Goal: Information Seeking & Learning: Compare options

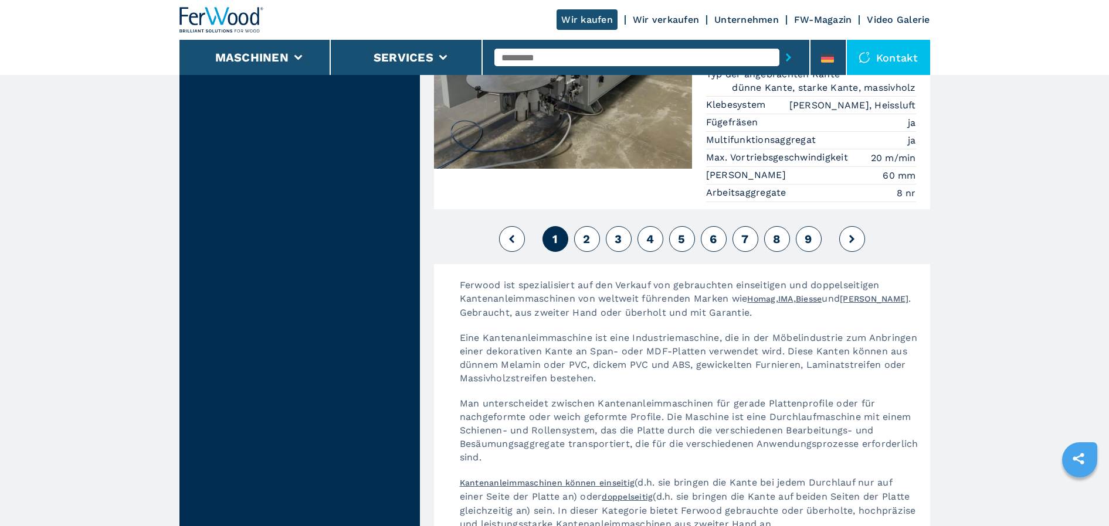
scroll to position [3072, 0]
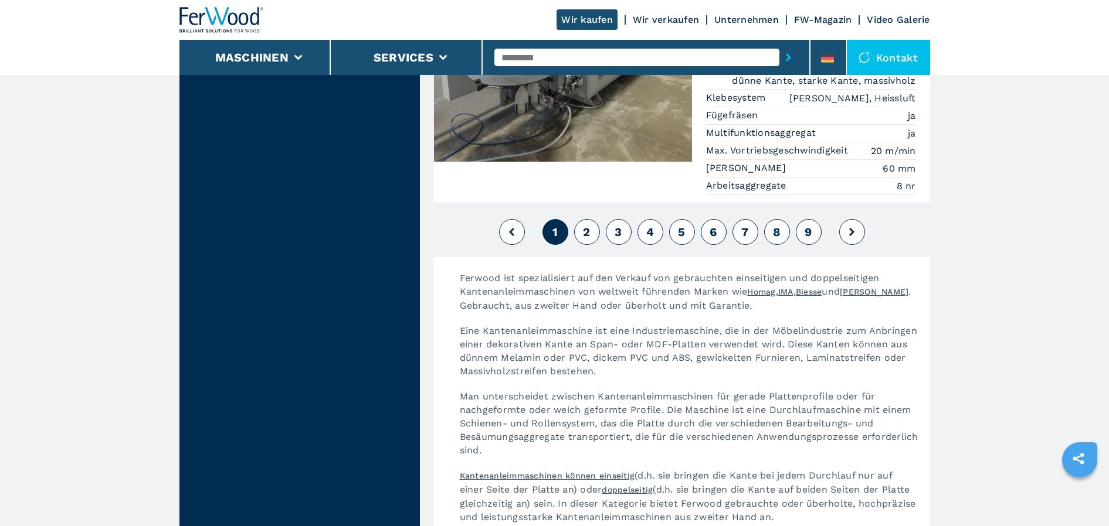
click at [589, 225] on span "2" at bounding box center [586, 232] width 7 height 14
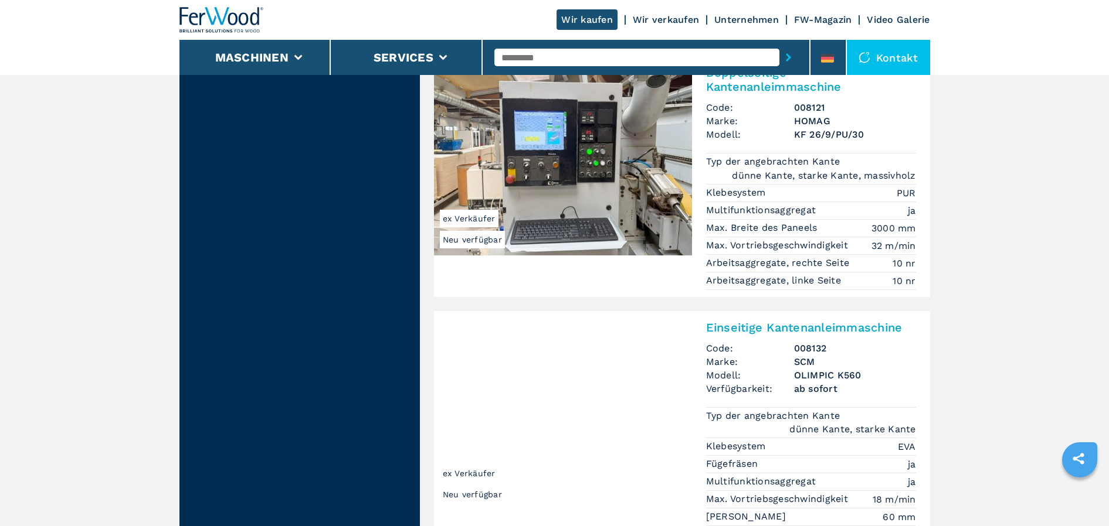
scroll to position [2756, 0]
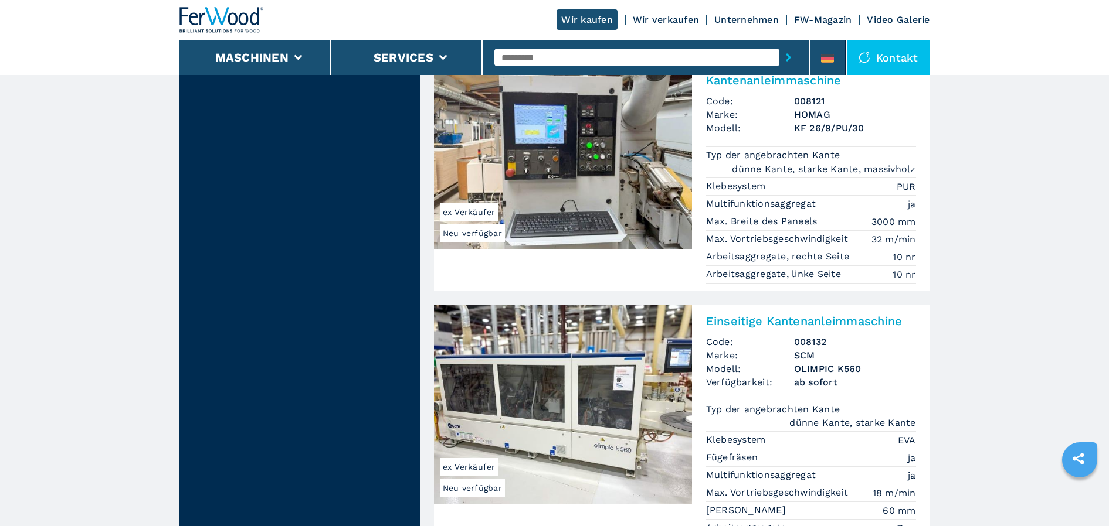
click at [542, 132] on img at bounding box center [563, 149] width 258 height 199
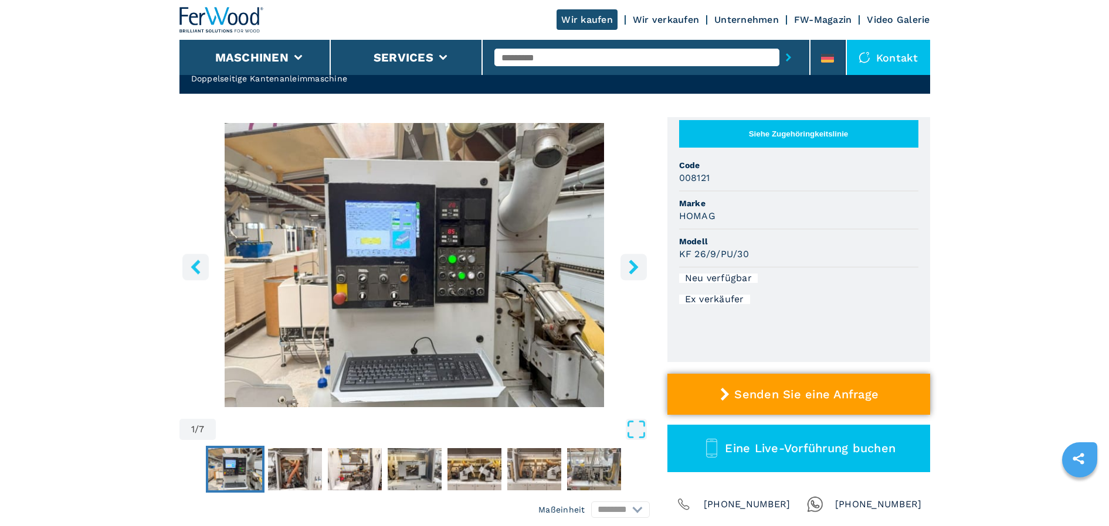
scroll to position [59, 0]
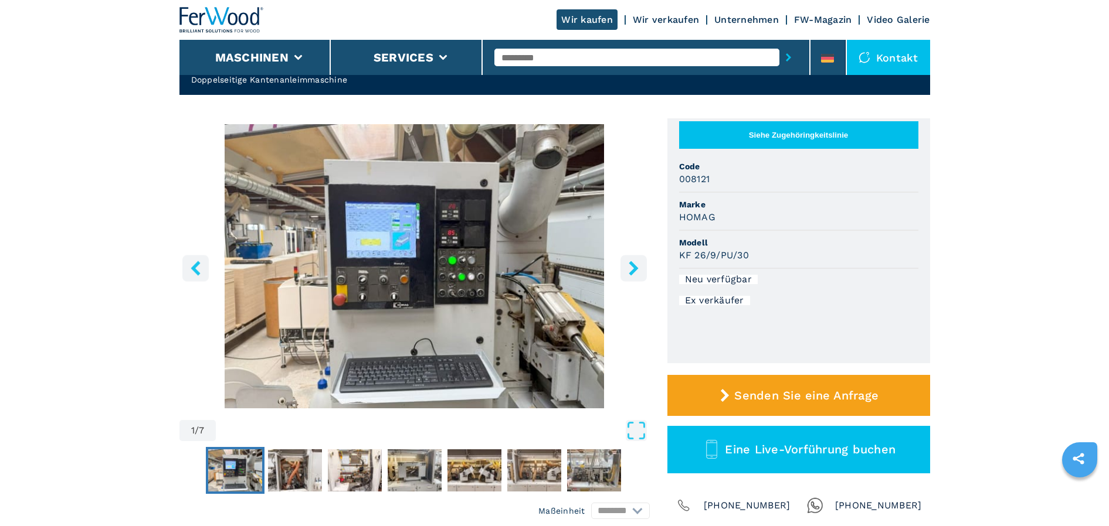
click at [636, 270] on icon "right-button" at bounding box center [633, 268] width 9 height 15
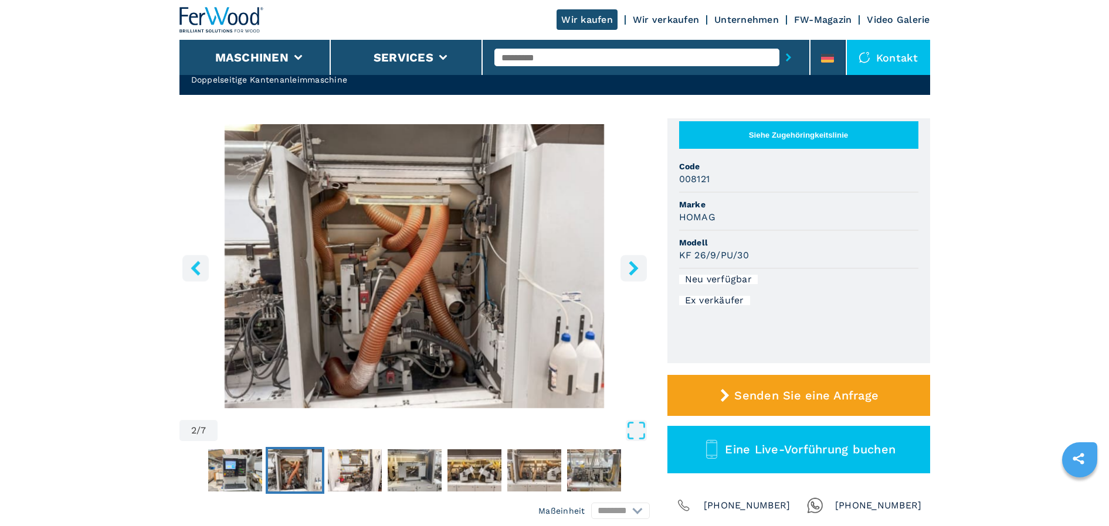
click at [636, 270] on icon "right-button" at bounding box center [633, 268] width 9 height 15
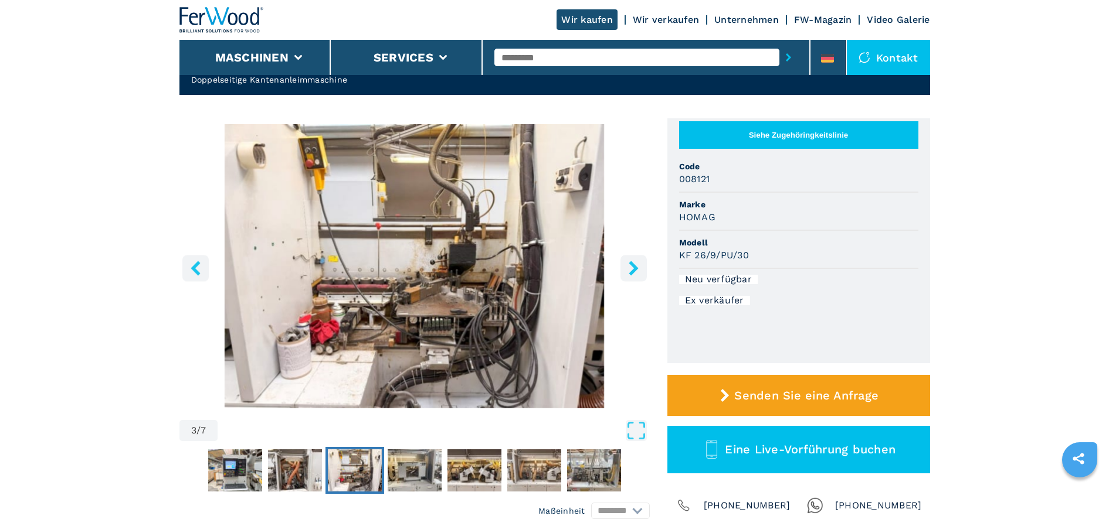
click at [636, 270] on icon "right-button" at bounding box center [633, 268] width 9 height 15
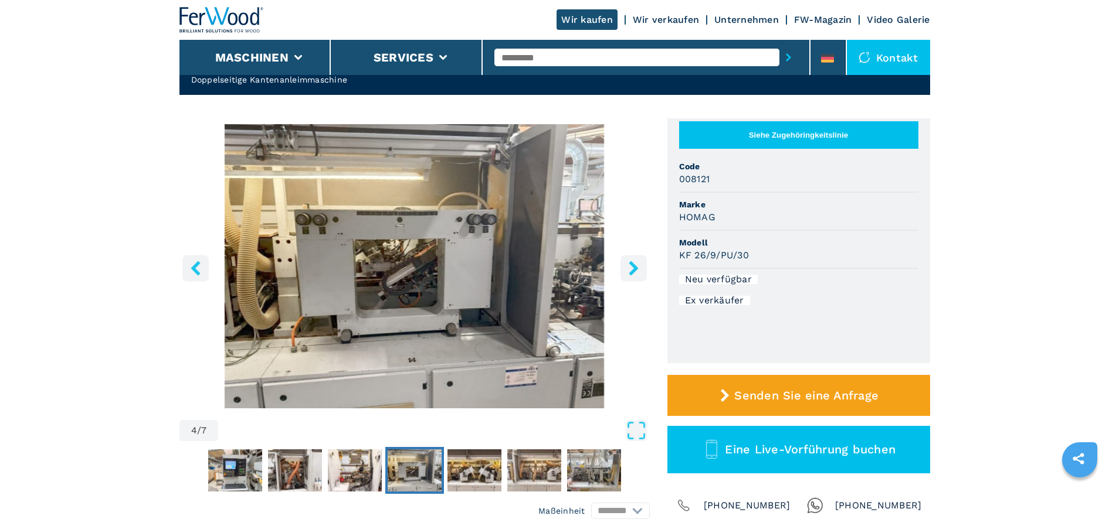
click at [636, 270] on icon "right-button" at bounding box center [633, 268] width 9 height 15
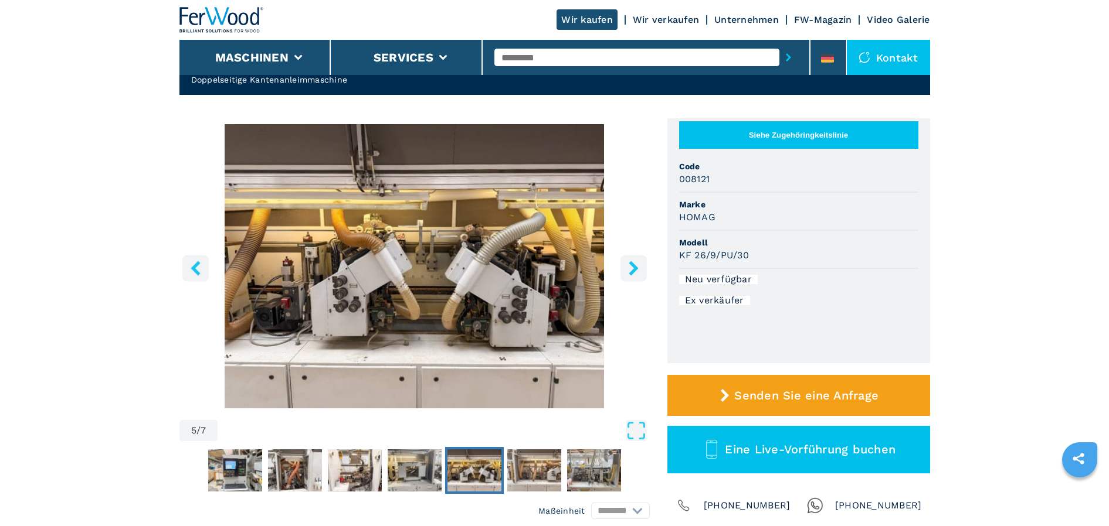
click at [636, 270] on icon "right-button" at bounding box center [633, 268] width 9 height 15
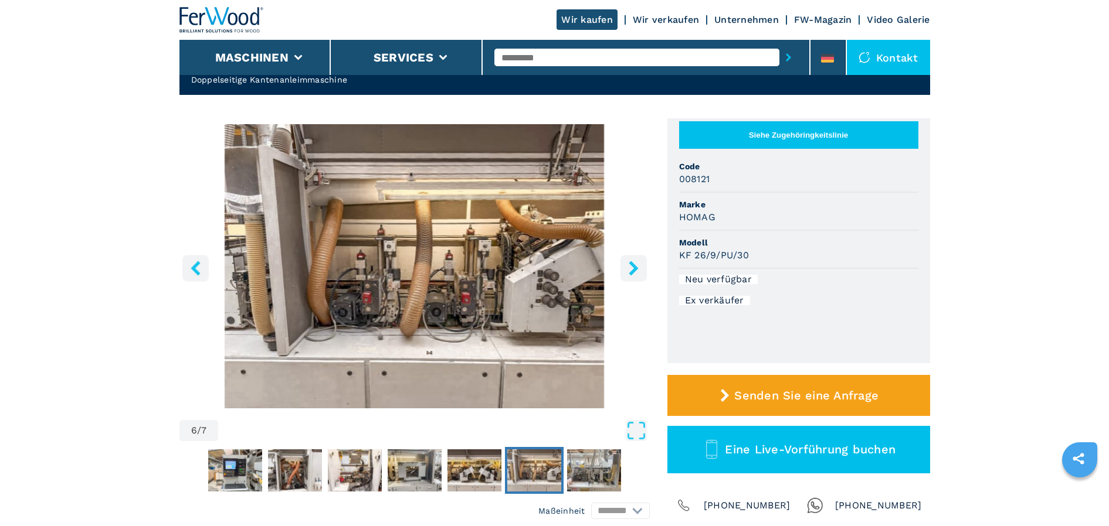
click at [636, 270] on icon "right-button" at bounding box center [633, 268] width 9 height 15
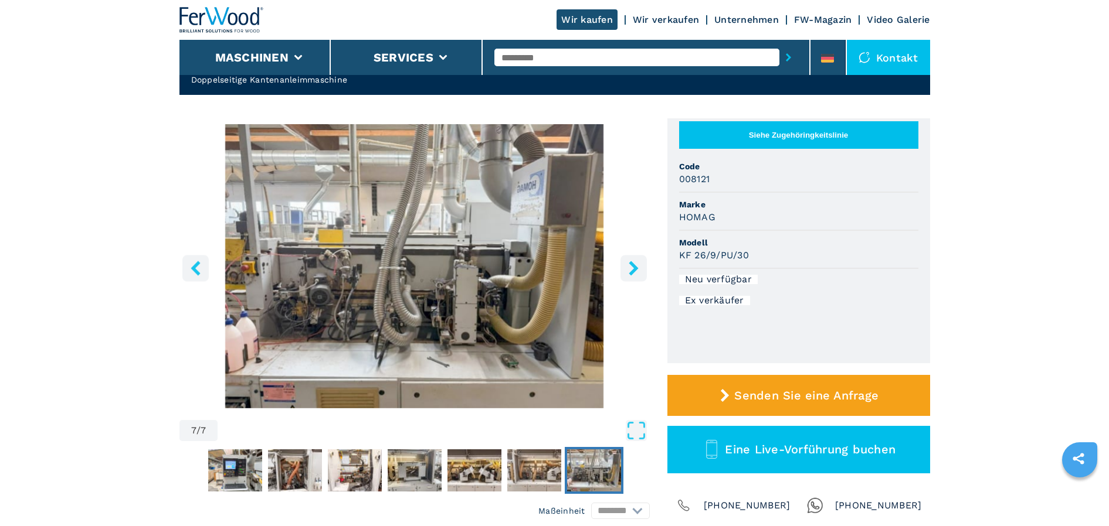
click at [636, 270] on icon "right-button" at bounding box center [633, 268] width 9 height 15
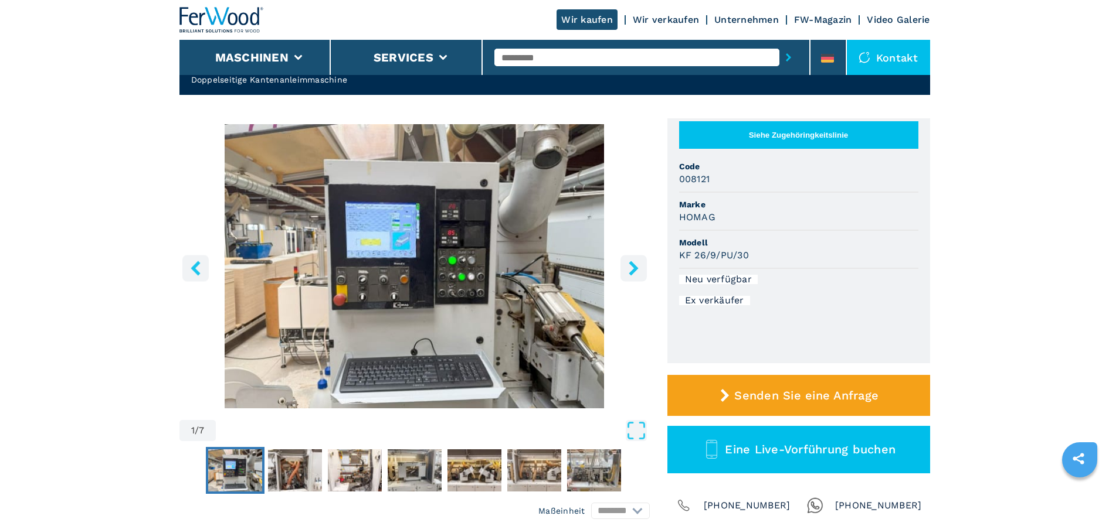
click at [636, 270] on icon "right-button" at bounding box center [633, 268] width 9 height 15
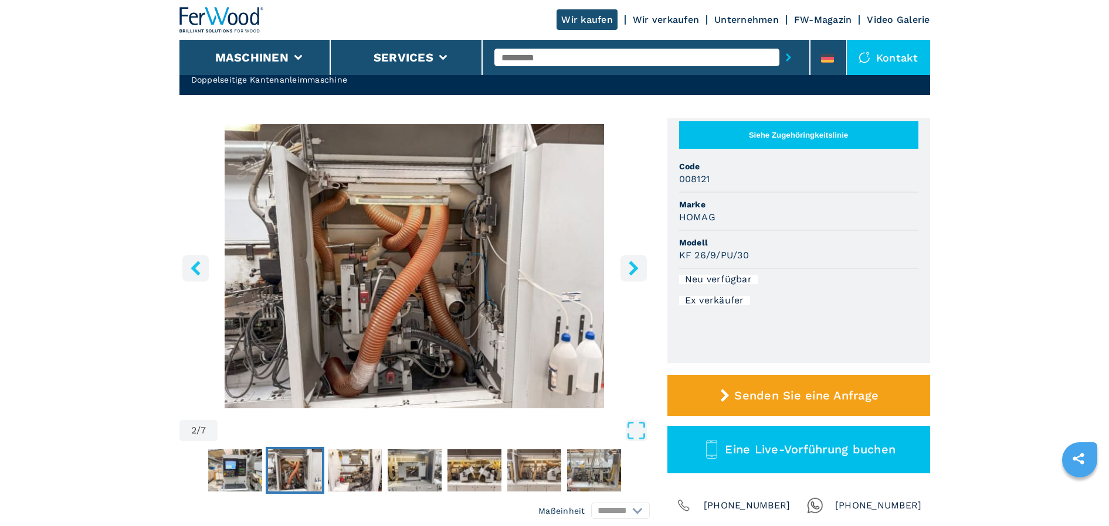
click at [636, 270] on icon "right-button" at bounding box center [633, 268] width 9 height 15
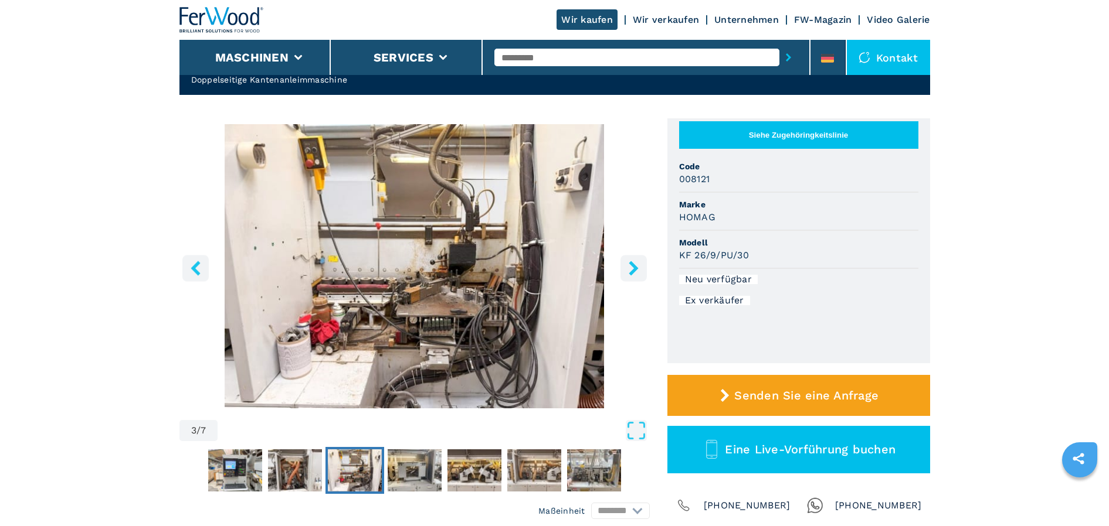
click at [636, 270] on icon "right-button" at bounding box center [633, 268] width 9 height 15
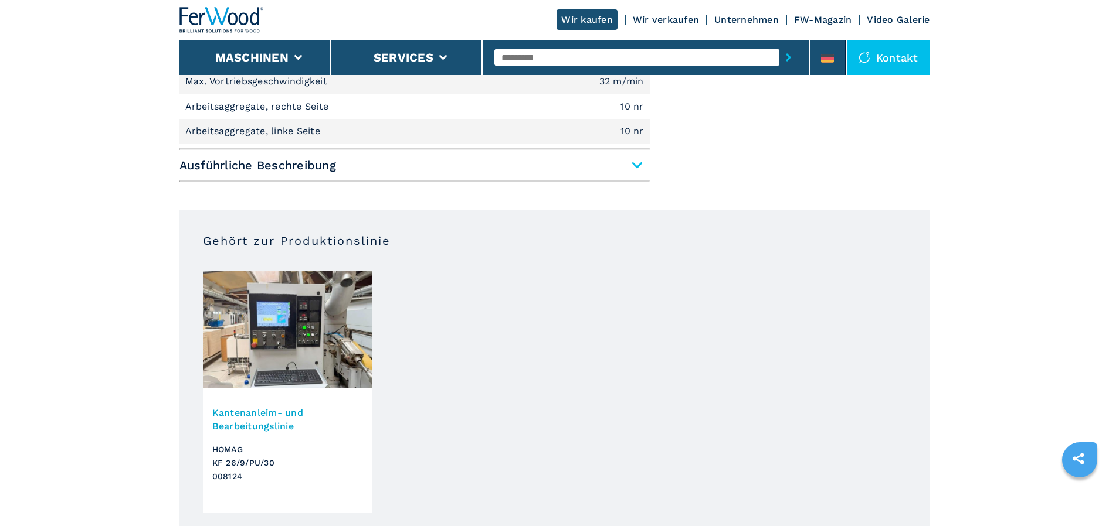
scroll to position [938, 0]
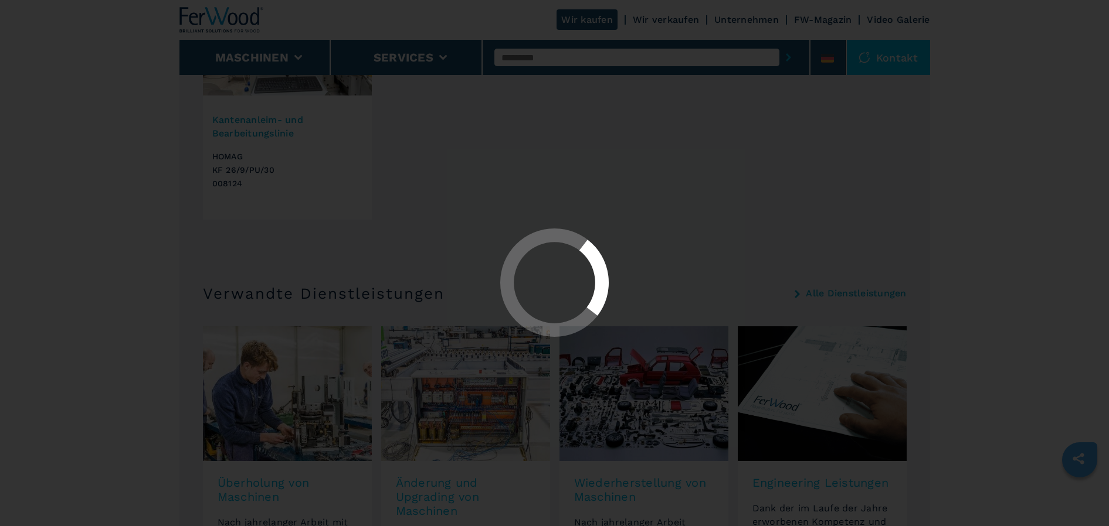
select select "**********"
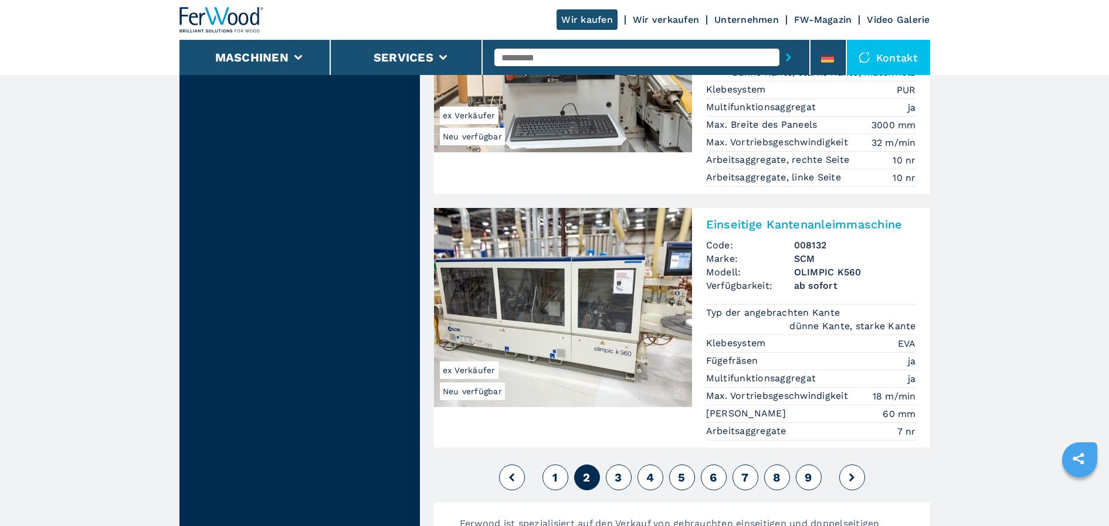
scroll to position [2873, 0]
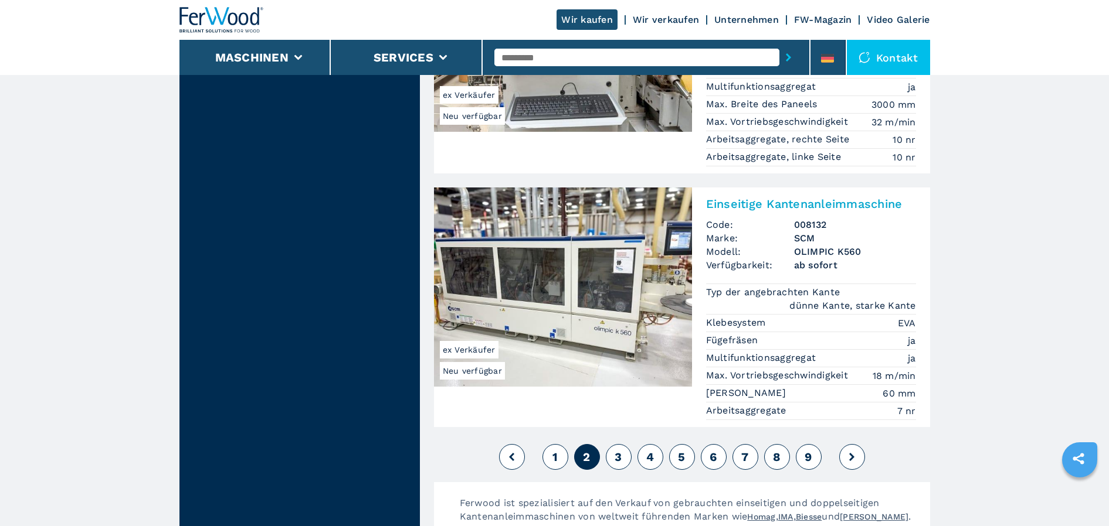
click at [624, 444] on button "3" at bounding box center [619, 457] width 26 height 26
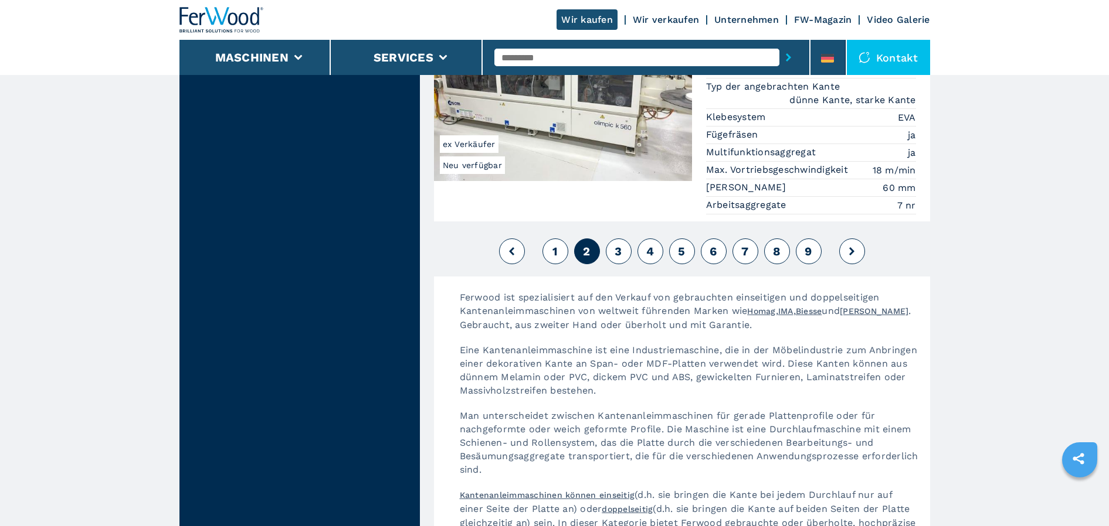
scroll to position [2931, 0]
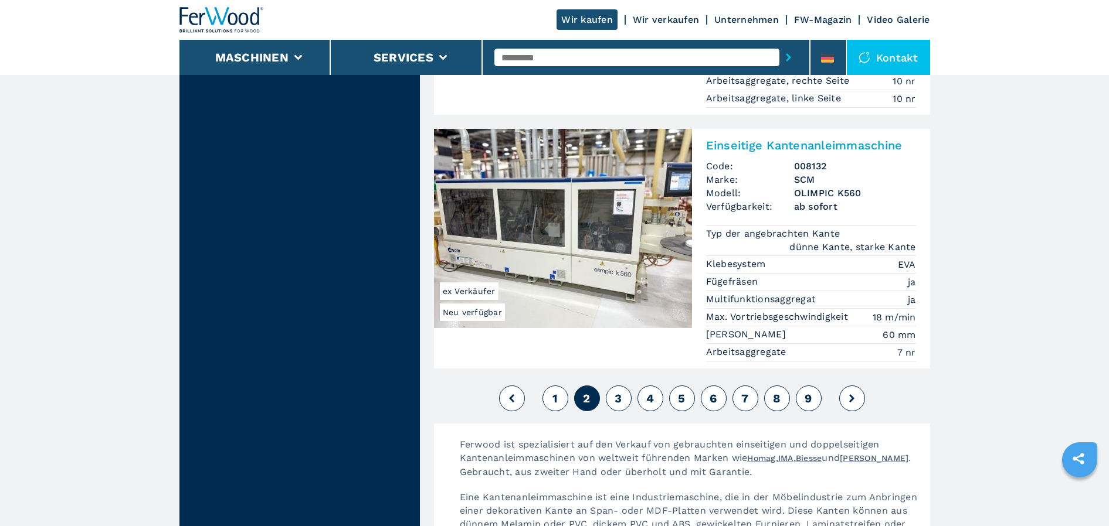
click at [615, 392] on span "3" at bounding box center [617, 399] width 7 height 14
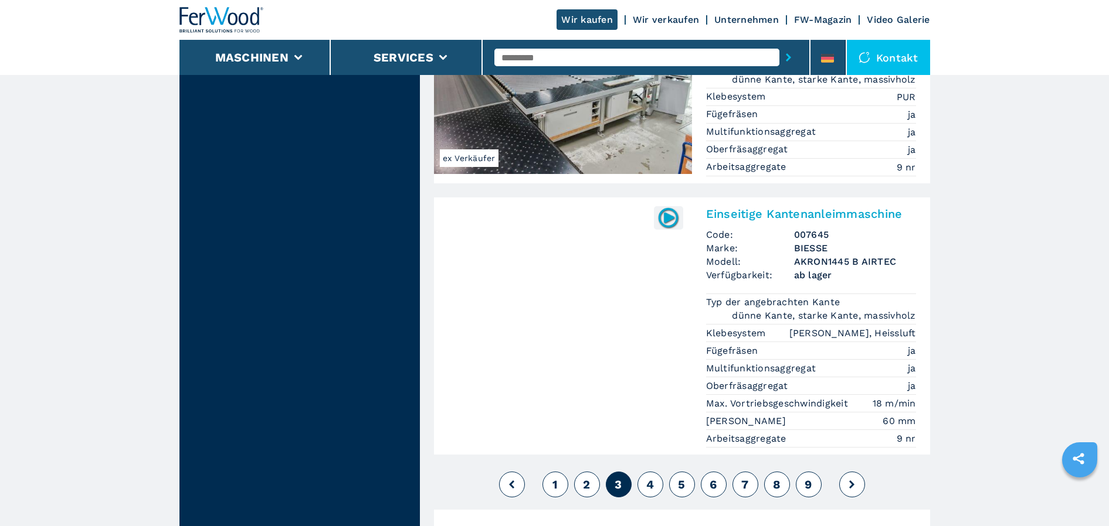
scroll to position [2990, 0]
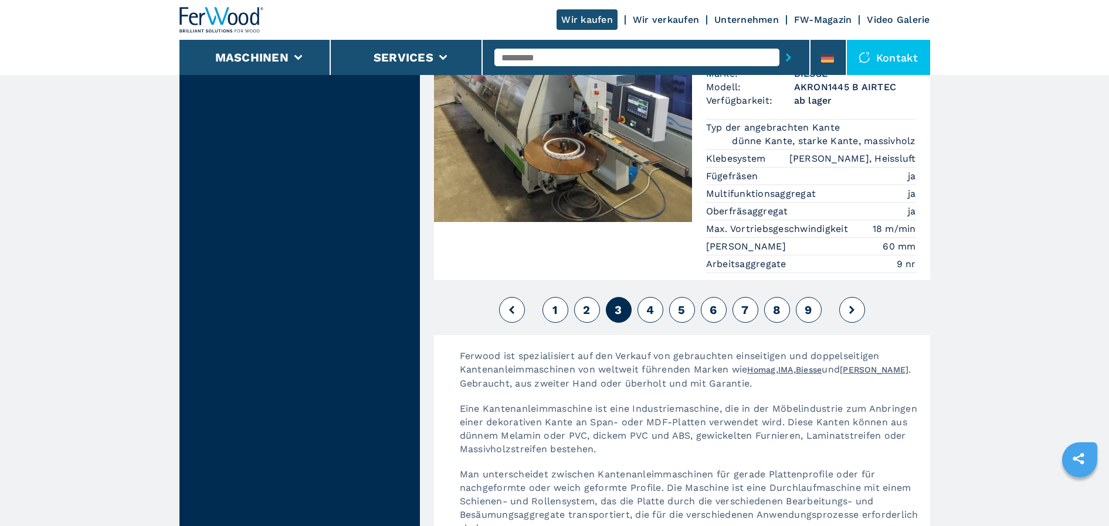
click at [646, 303] on span "4" at bounding box center [650, 310] width 8 height 14
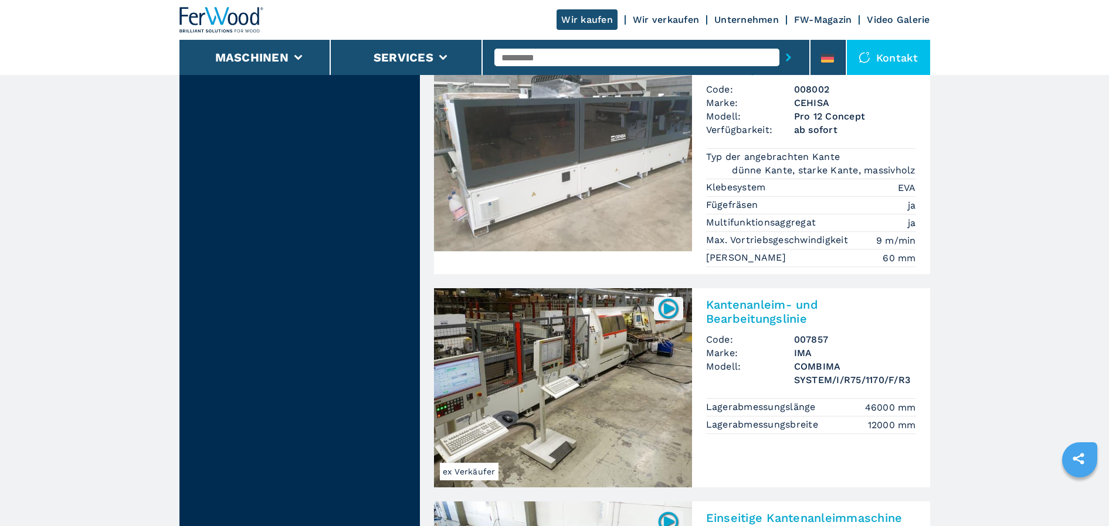
scroll to position [1700, 0]
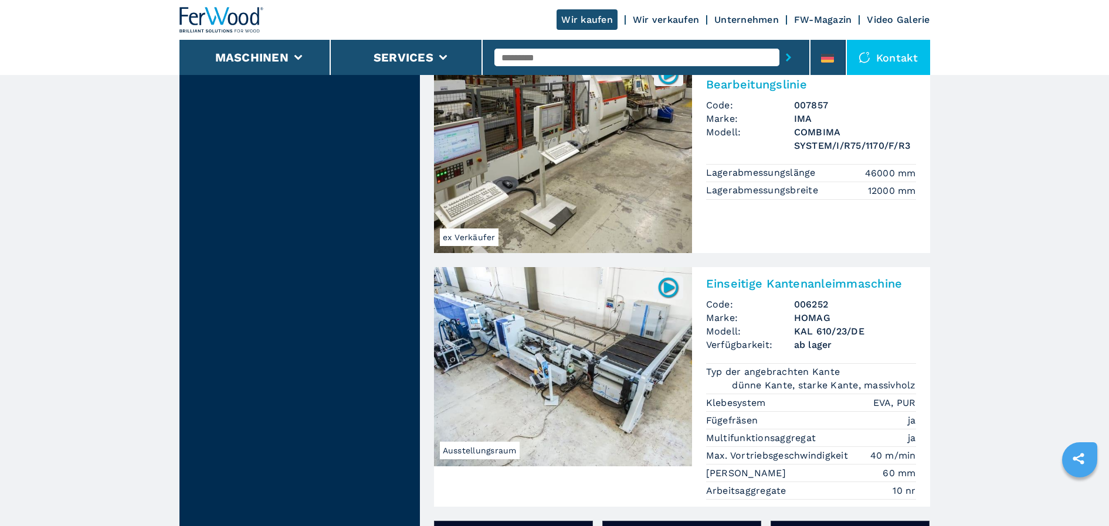
click at [662, 287] on img at bounding box center [668, 287] width 23 height 23
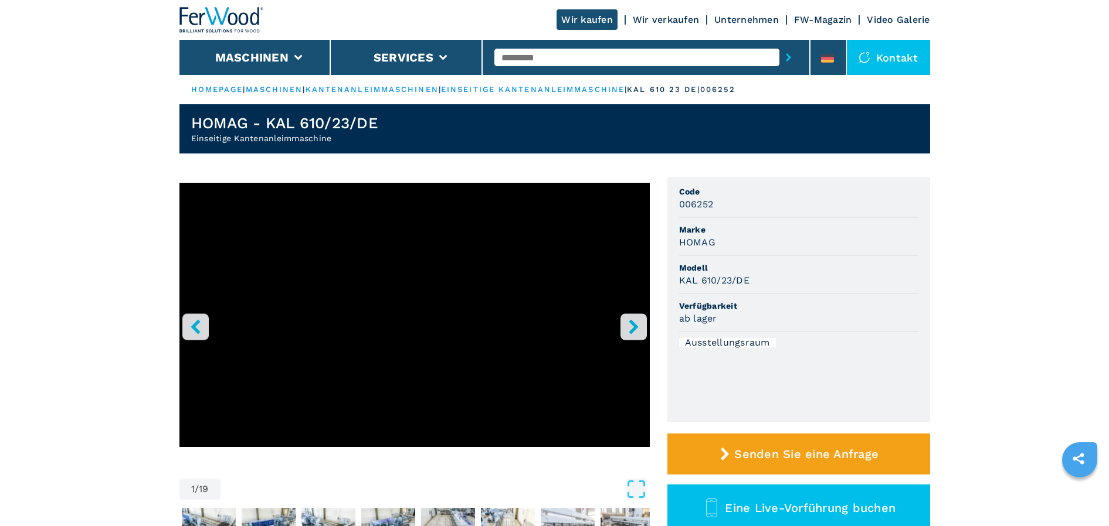
click at [637, 330] on icon "right-button" at bounding box center [633, 327] width 15 height 15
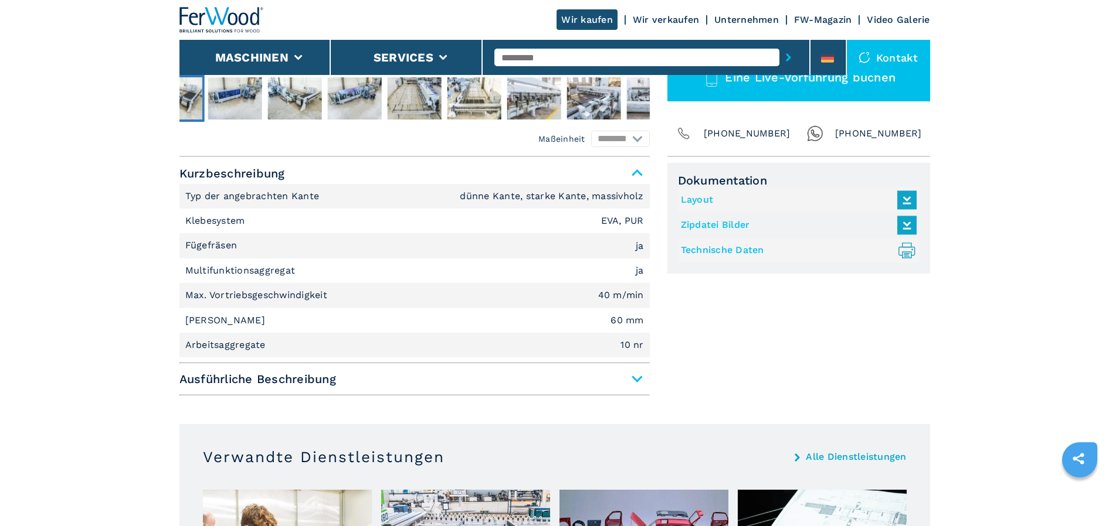
scroll to position [410, 0]
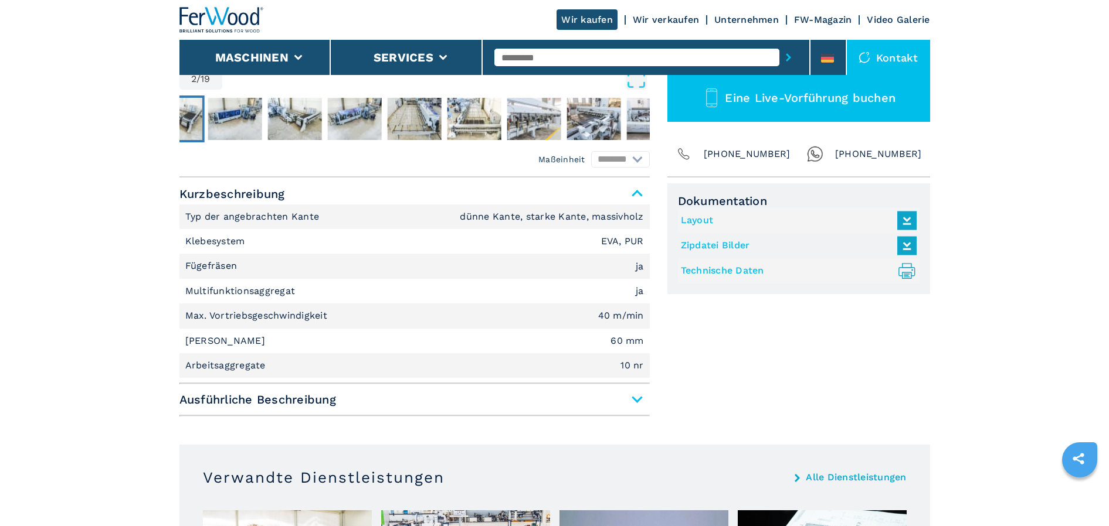
click at [906, 218] on icon at bounding box center [906, 220] width 25 height 25
click at [235, 123] on img "Go to Slide 3" at bounding box center [235, 119] width 54 height 42
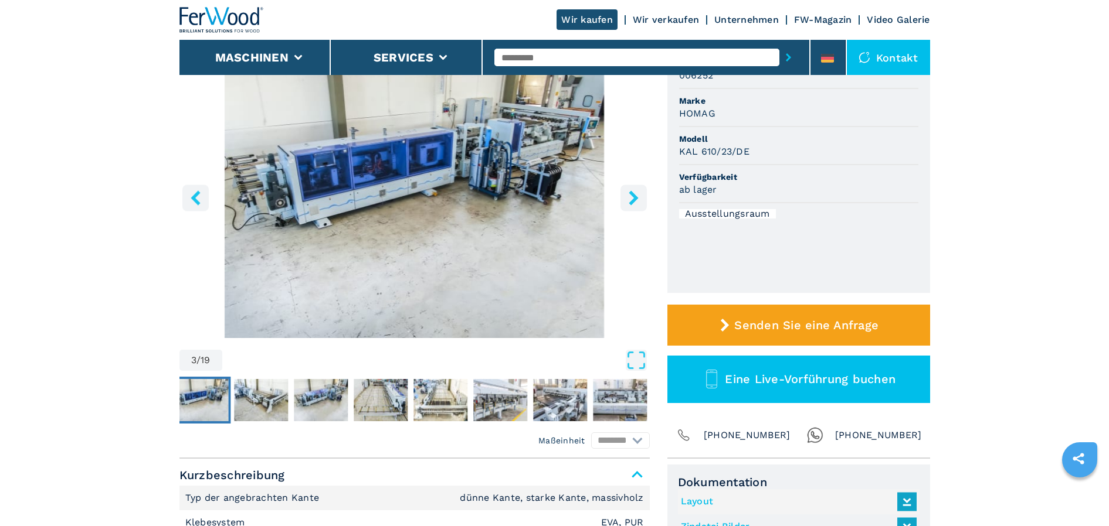
scroll to position [59, 0]
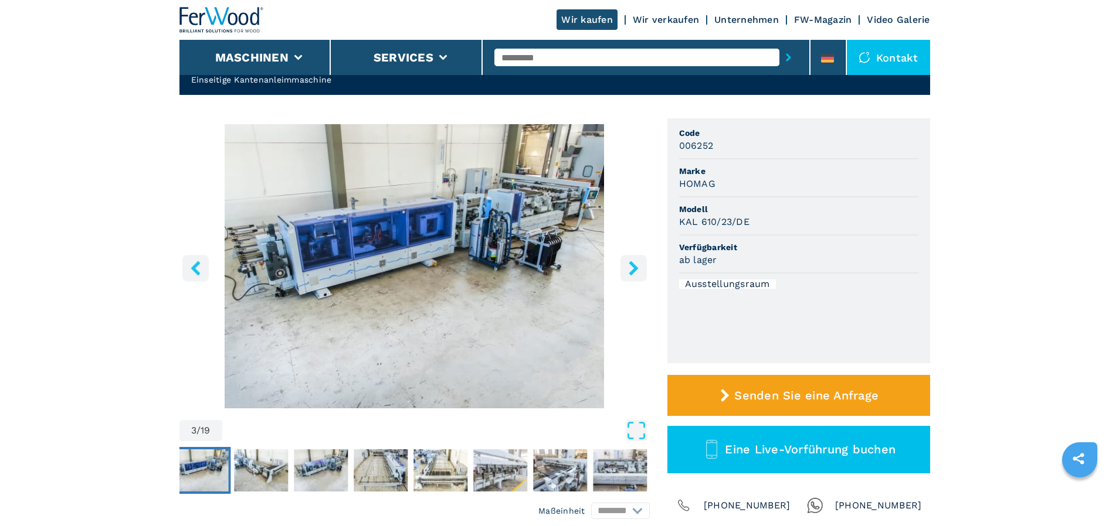
click at [637, 432] on icon "Open Fullscreen" at bounding box center [636, 430] width 21 height 21
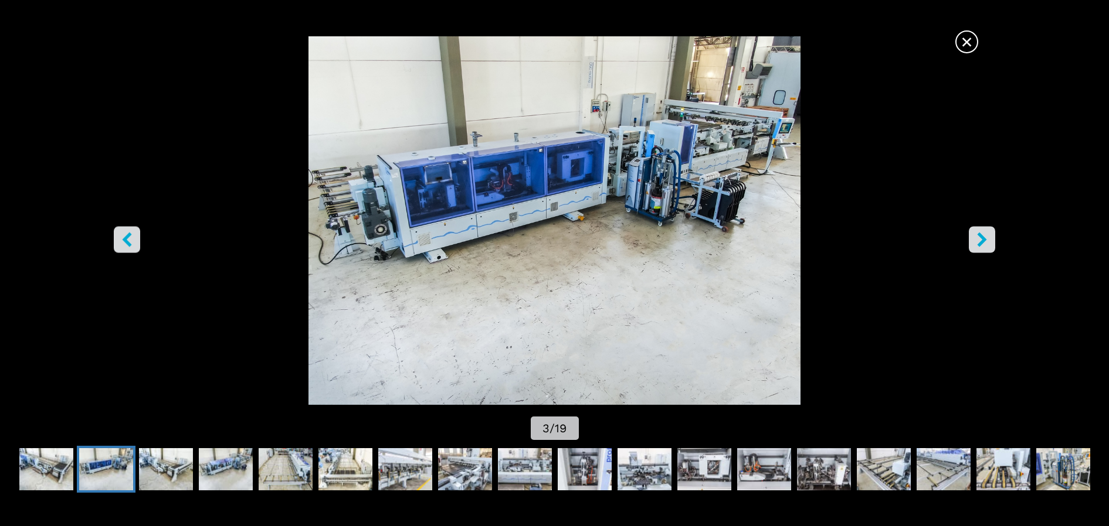
click at [977, 237] on icon "right-button" at bounding box center [981, 240] width 15 height 15
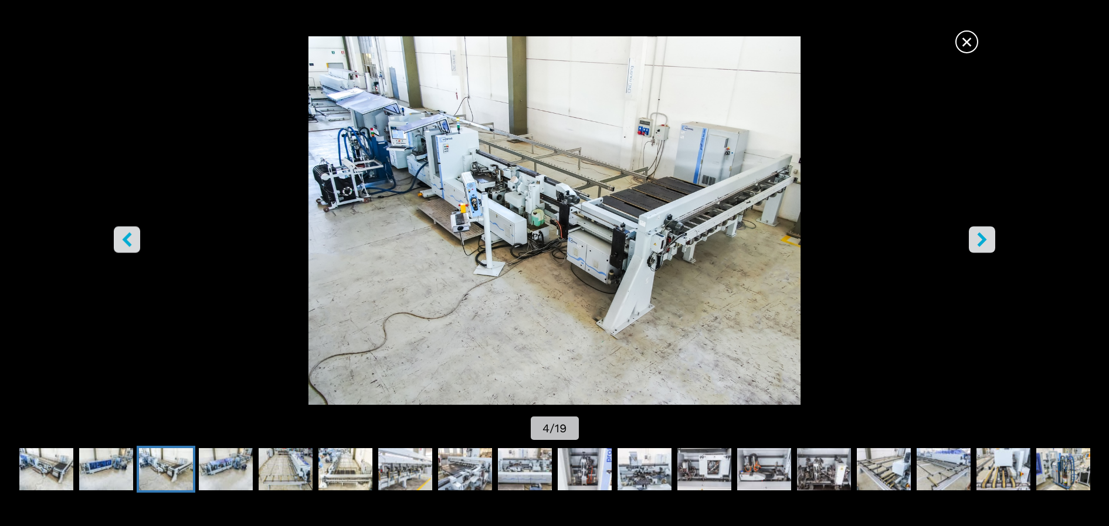
click at [979, 234] on icon "right-button" at bounding box center [981, 240] width 9 height 15
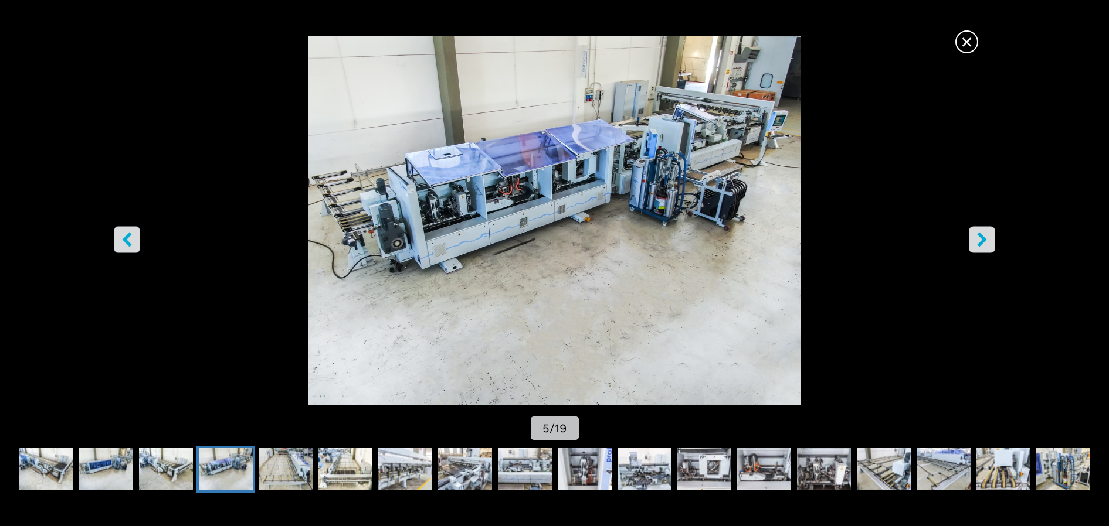
click at [979, 234] on icon "right-button" at bounding box center [981, 240] width 9 height 15
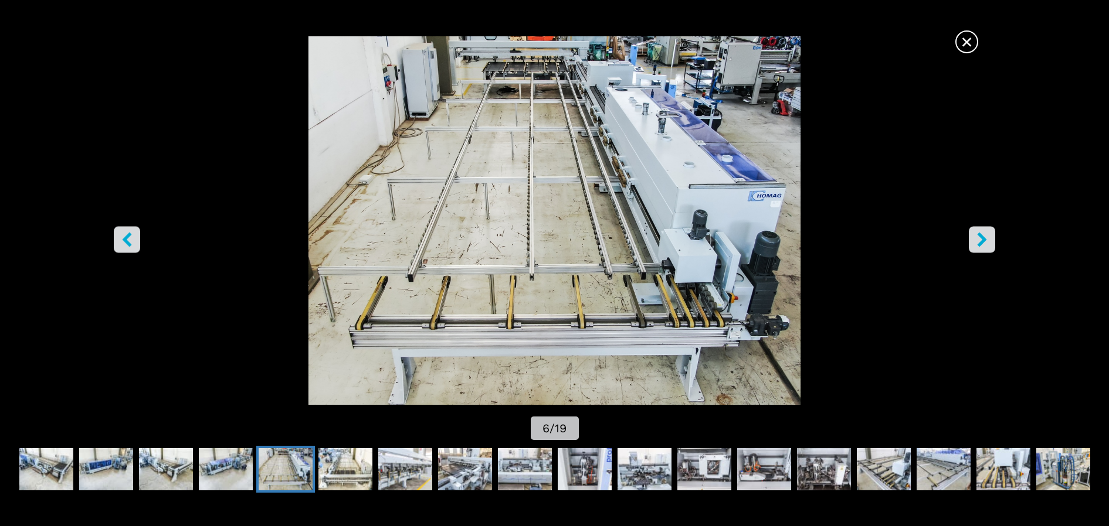
click at [979, 234] on icon "right-button" at bounding box center [981, 240] width 9 height 15
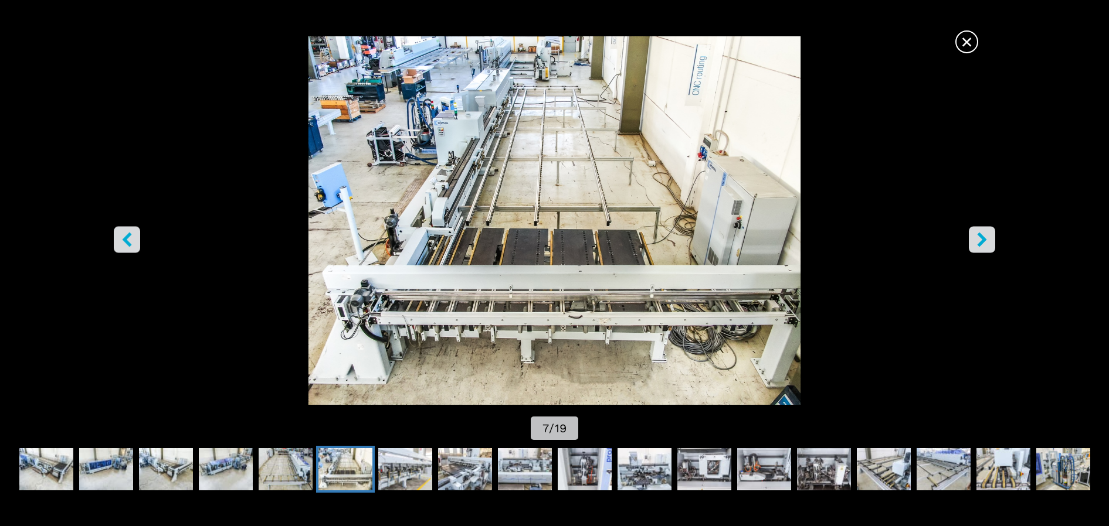
click at [979, 235] on icon "right-button" at bounding box center [981, 240] width 9 height 15
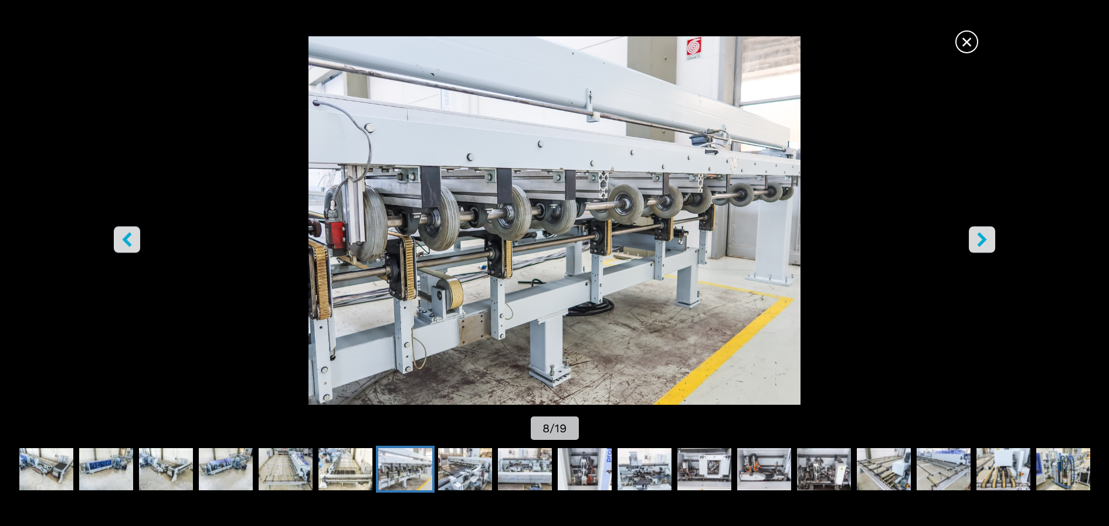
click at [979, 235] on icon "right-button" at bounding box center [981, 240] width 9 height 15
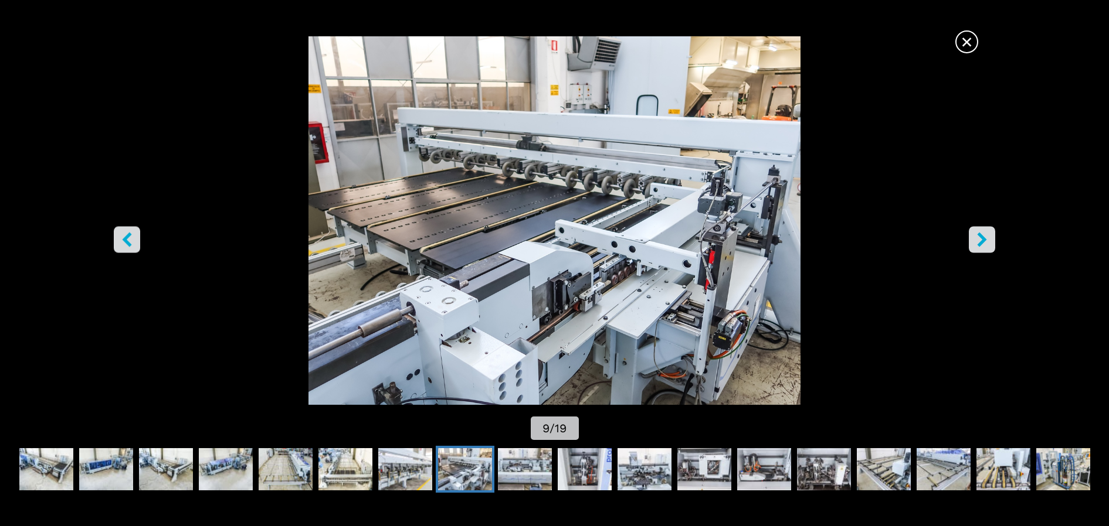
click at [979, 235] on icon "right-button" at bounding box center [981, 240] width 9 height 15
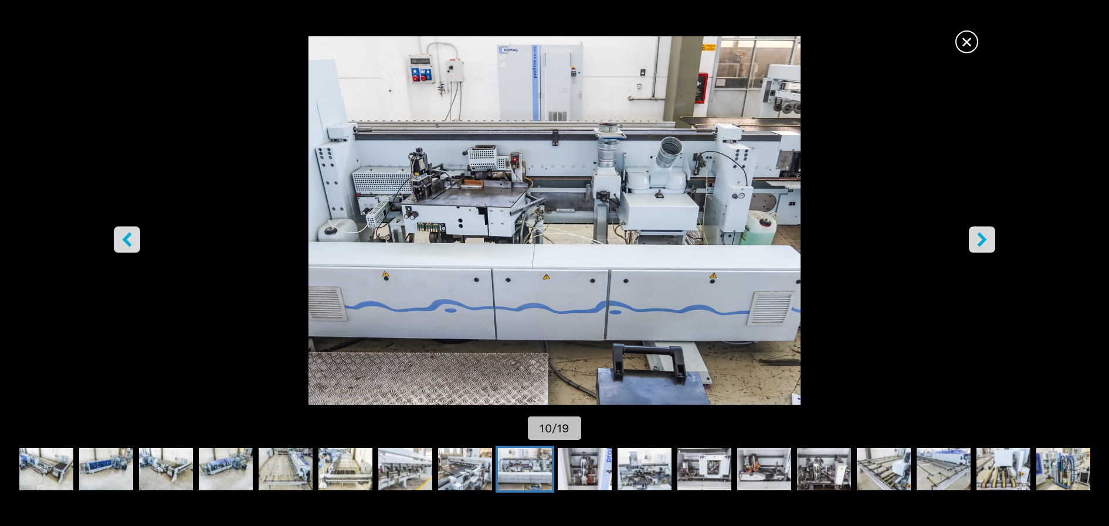
click at [979, 235] on icon "right-button" at bounding box center [981, 240] width 9 height 15
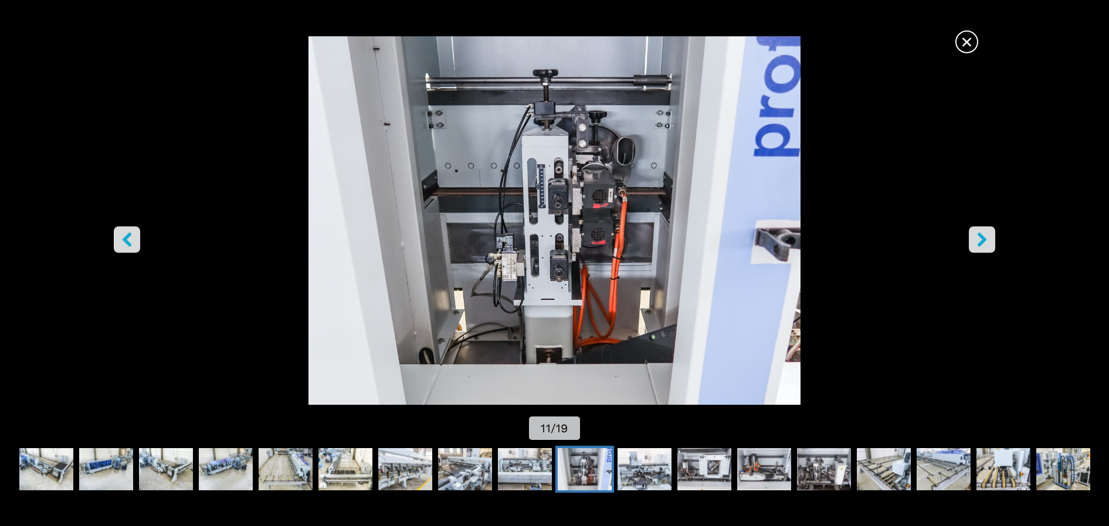
click at [979, 235] on icon "right-button" at bounding box center [981, 240] width 9 height 15
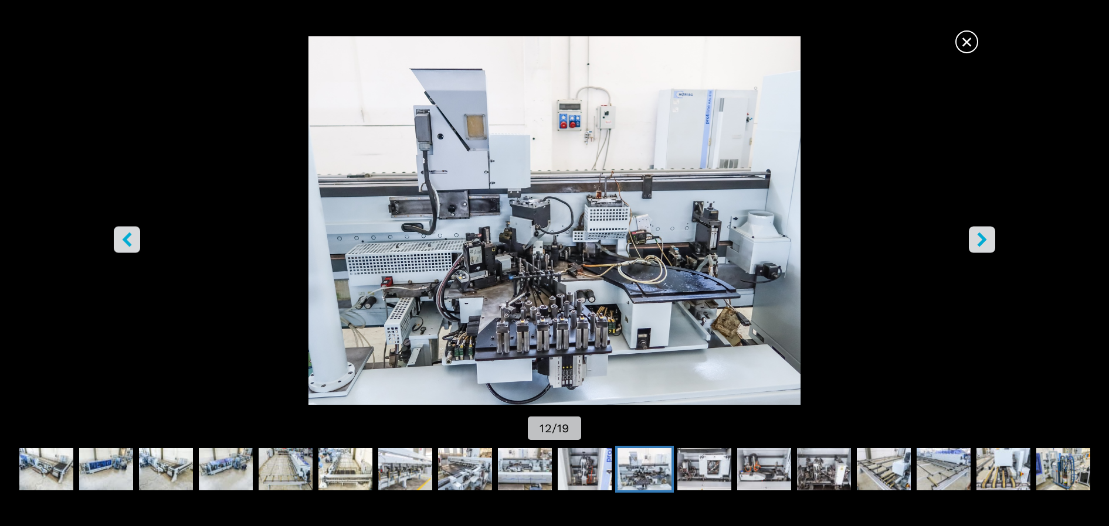
click at [979, 235] on icon "right-button" at bounding box center [981, 240] width 9 height 15
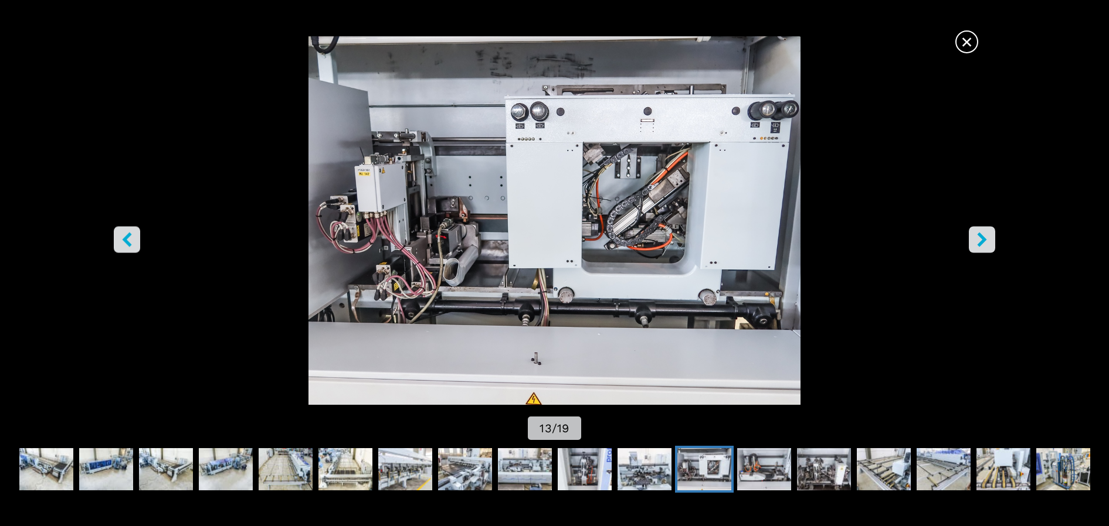
click at [979, 235] on icon "right-button" at bounding box center [981, 240] width 9 height 15
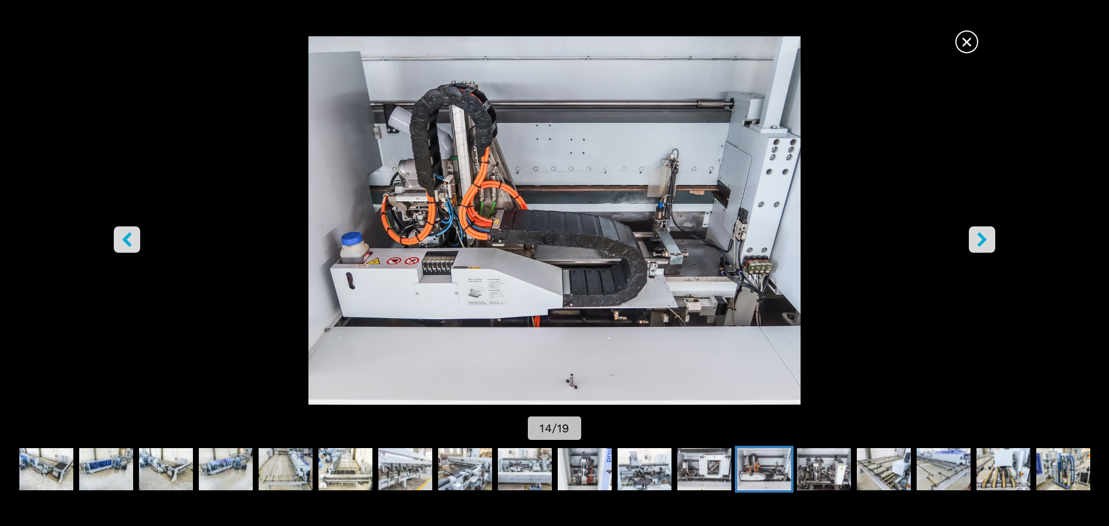
click at [979, 235] on icon "right-button" at bounding box center [981, 240] width 9 height 15
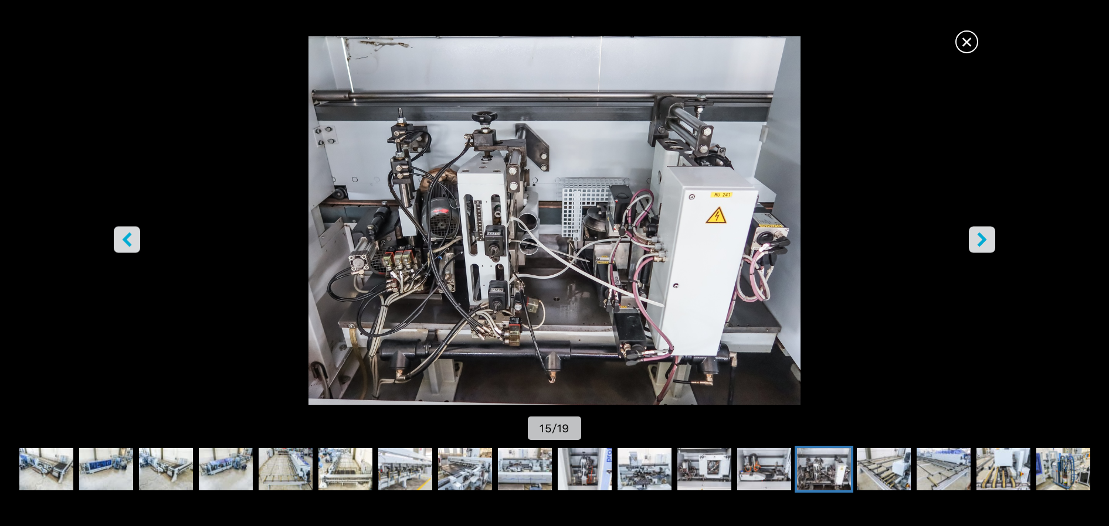
click at [979, 235] on icon "right-button" at bounding box center [981, 240] width 9 height 15
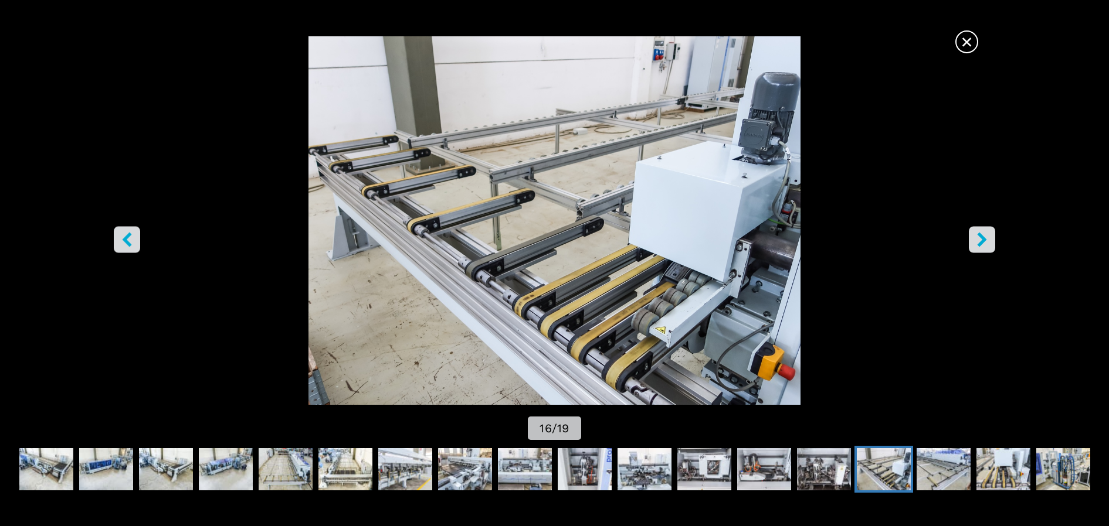
click at [979, 235] on icon "right-button" at bounding box center [981, 240] width 9 height 15
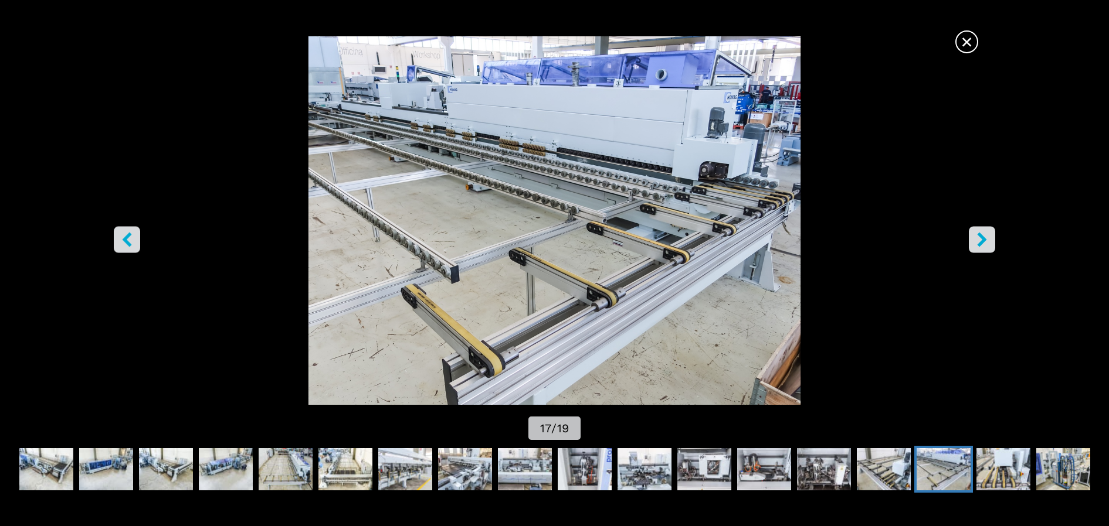
click at [979, 235] on icon "right-button" at bounding box center [981, 240] width 9 height 15
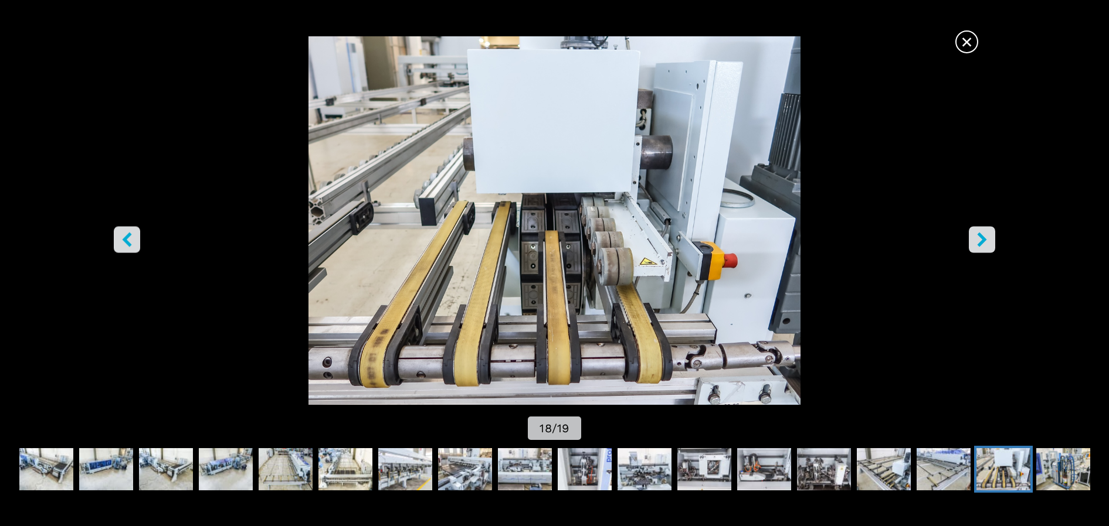
click at [979, 235] on icon "right-button" at bounding box center [981, 240] width 9 height 15
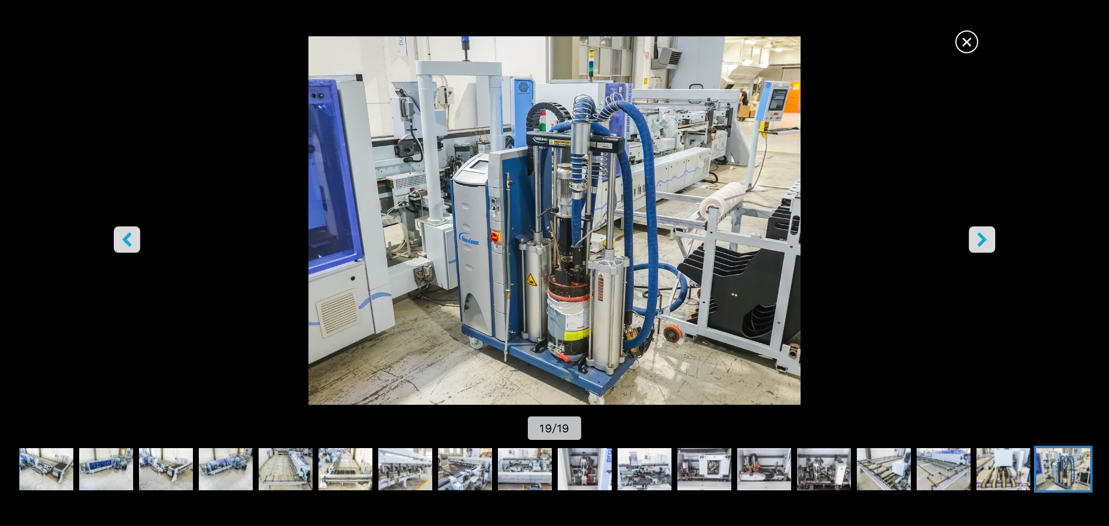
click at [979, 235] on icon "right-button" at bounding box center [981, 240] width 9 height 15
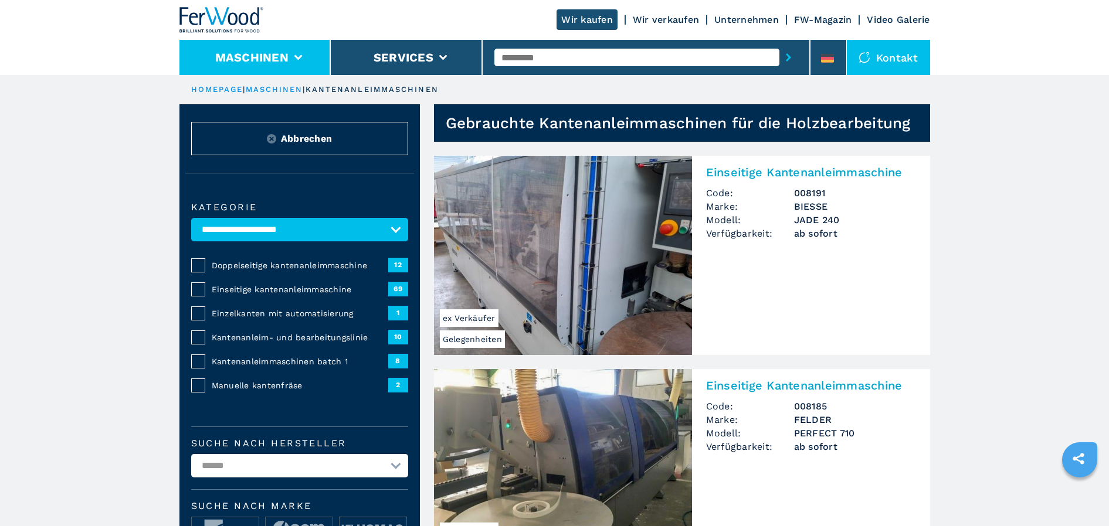
click at [249, 56] on button "Maschinen" at bounding box center [251, 57] width 73 height 14
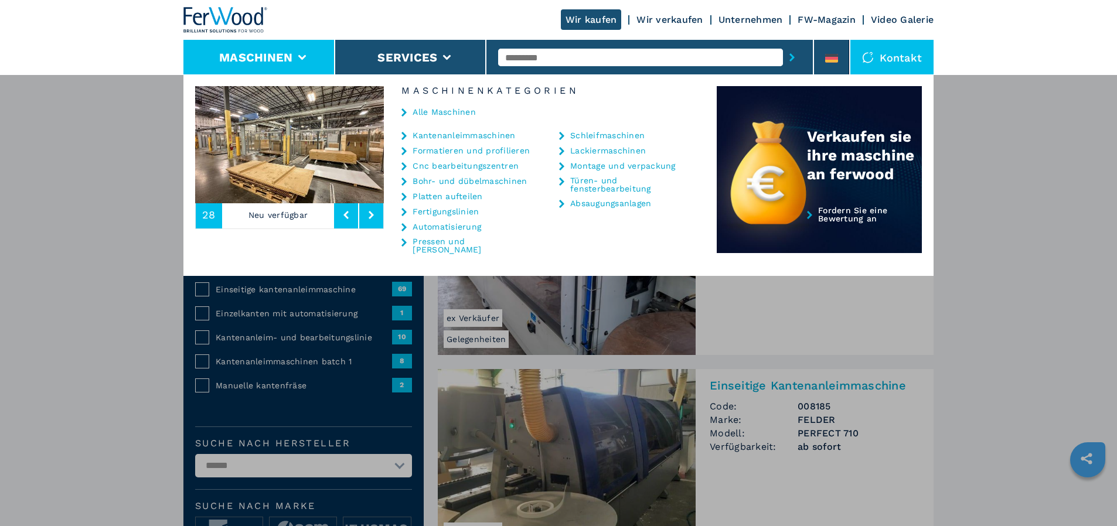
click at [282, 157] on img at bounding box center [289, 144] width 189 height 117
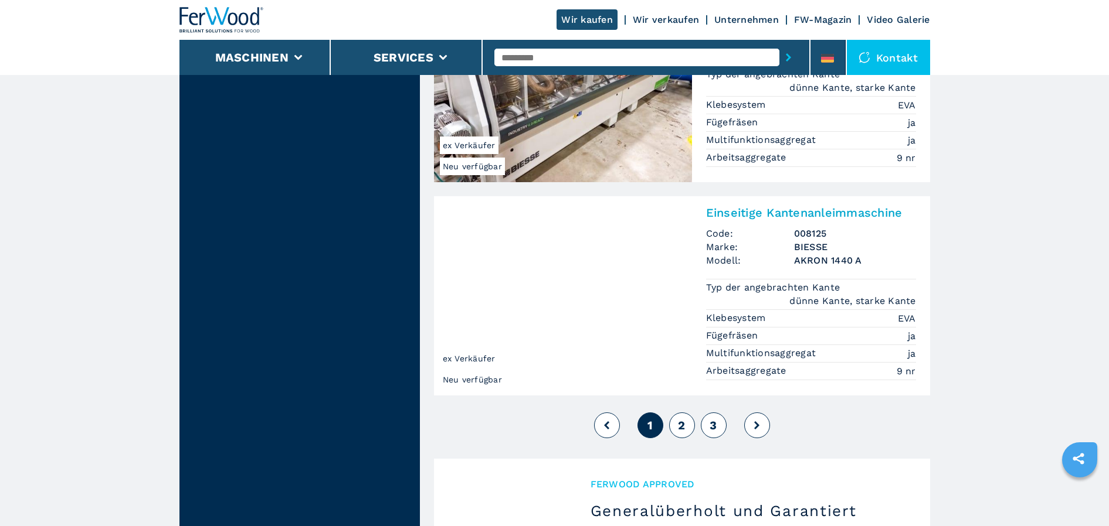
scroll to position [2873, 0]
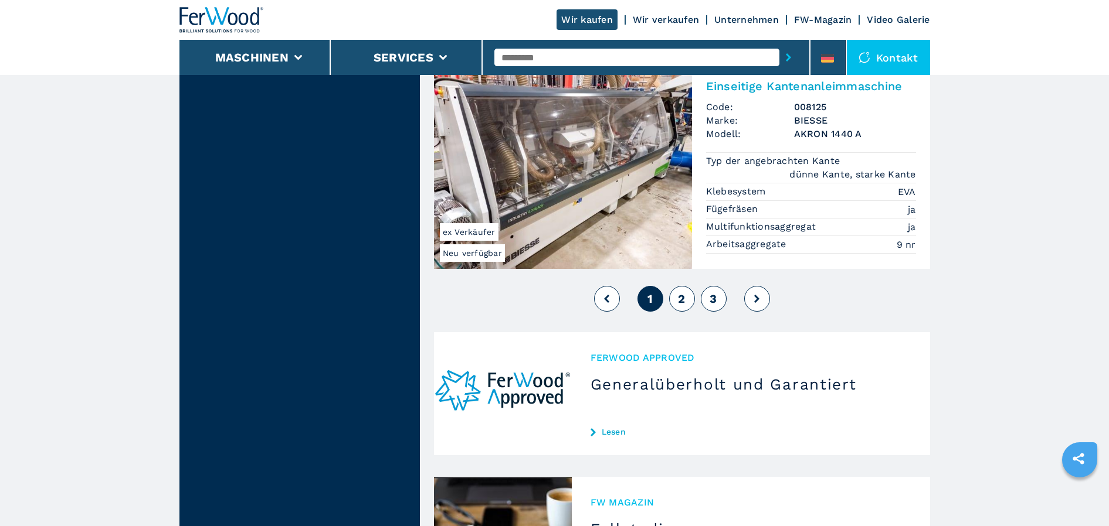
click at [680, 292] on span "2" at bounding box center [681, 299] width 7 height 14
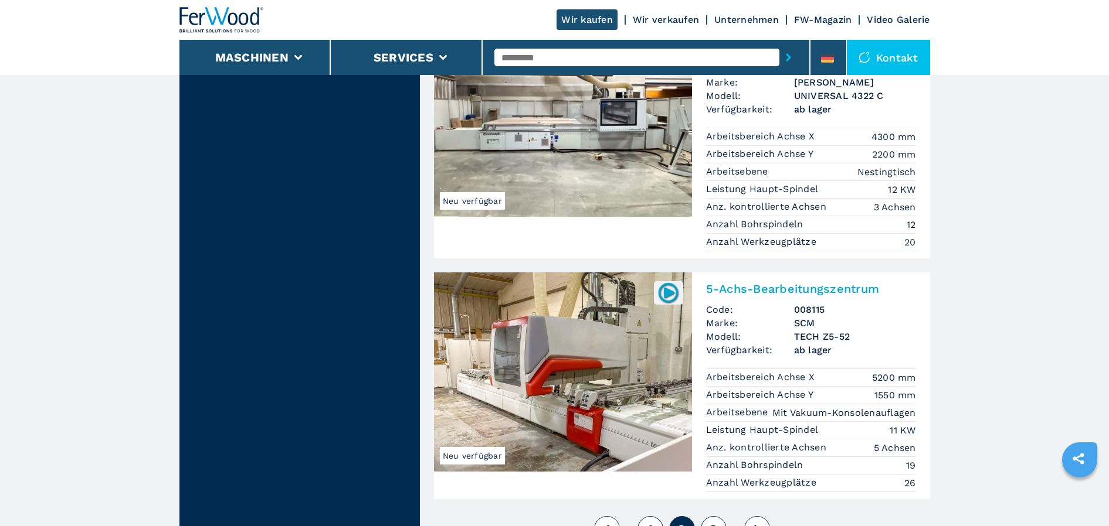
scroll to position [2931, 0]
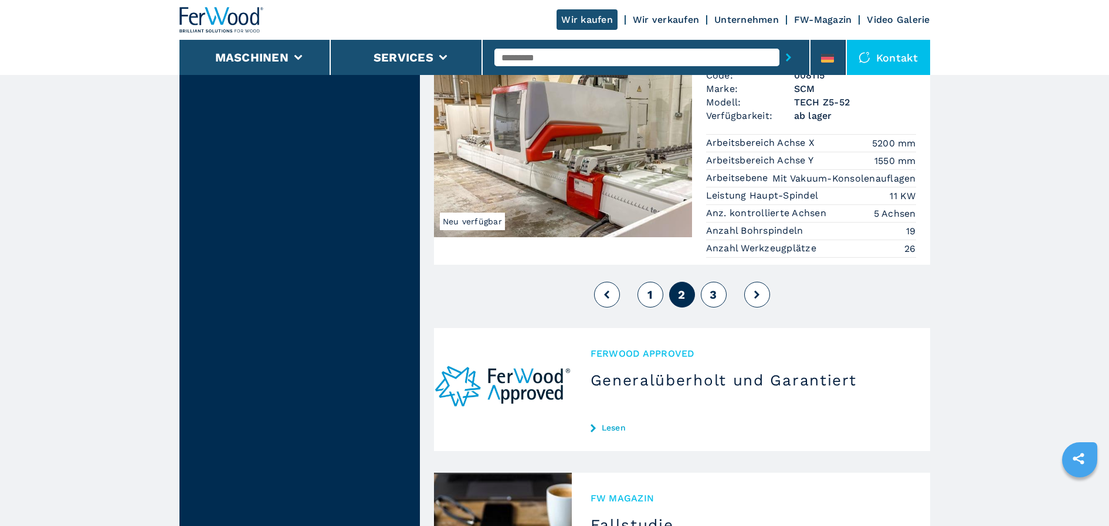
click at [718, 282] on button "3" at bounding box center [714, 295] width 26 height 26
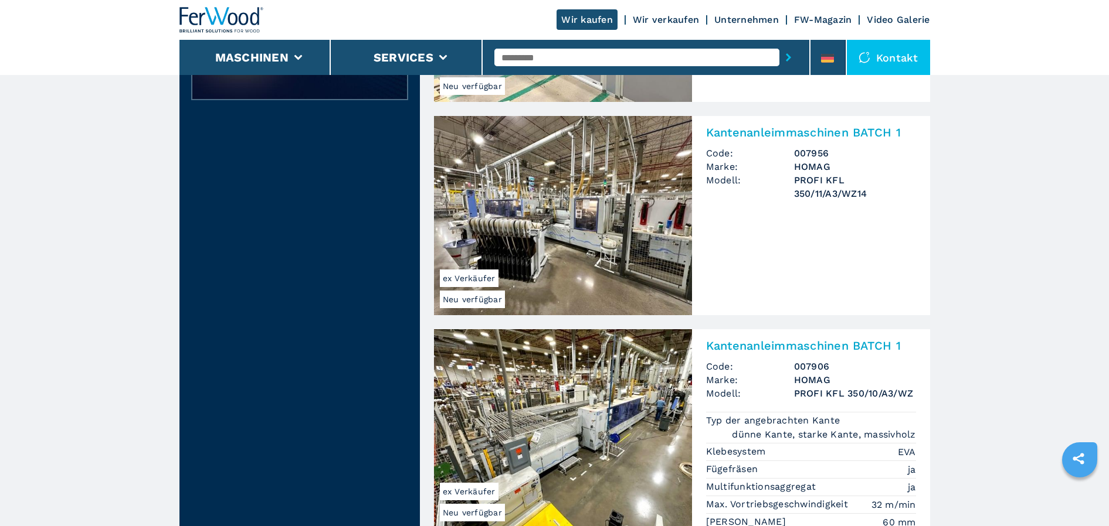
scroll to position [528, 0]
click at [573, 235] on img at bounding box center [563, 216] width 258 height 199
